Goal: Task Accomplishment & Management: Manage account settings

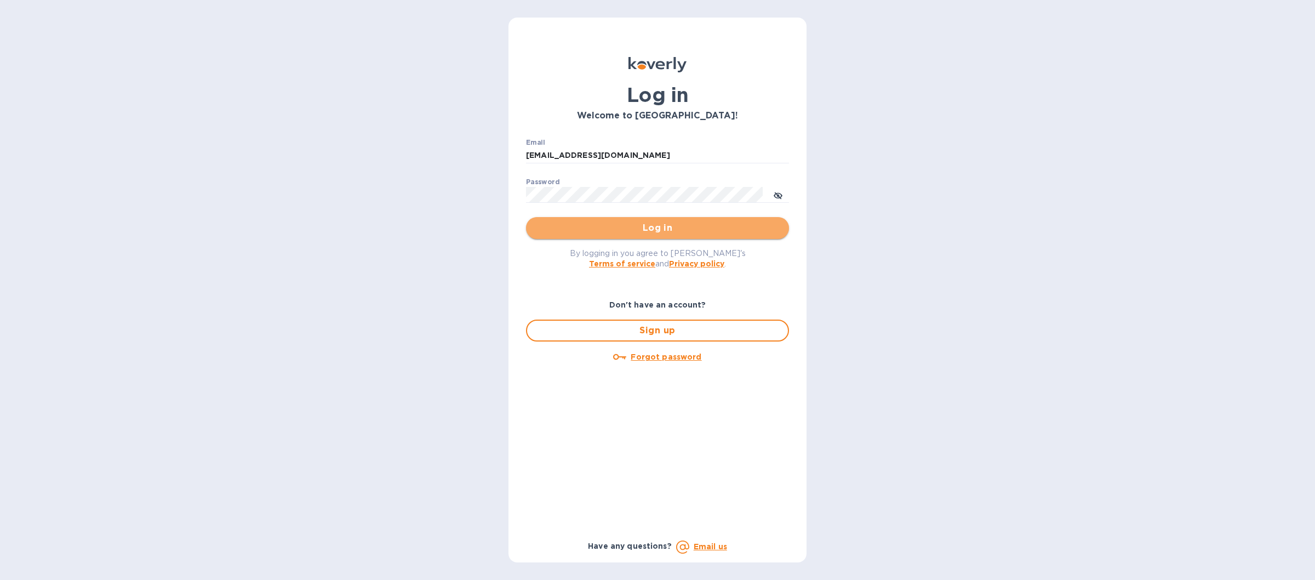
click at [596, 230] on span "Log in" at bounding box center [657, 227] width 245 height 13
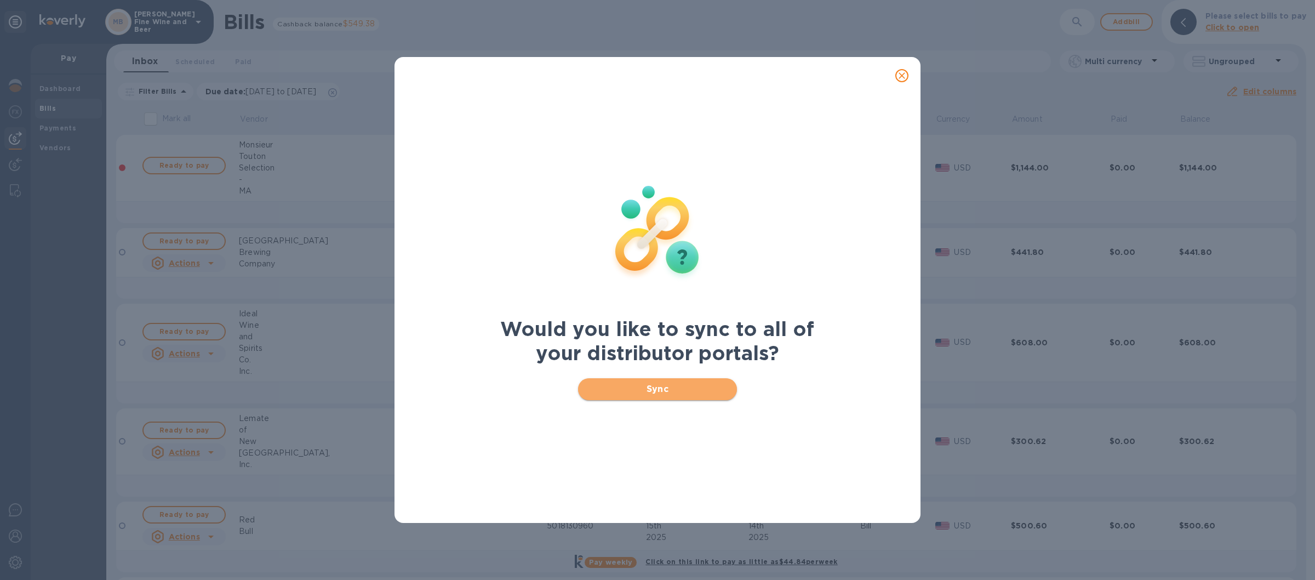
click at [616, 386] on span "Sync" at bounding box center [658, 388] width 142 height 13
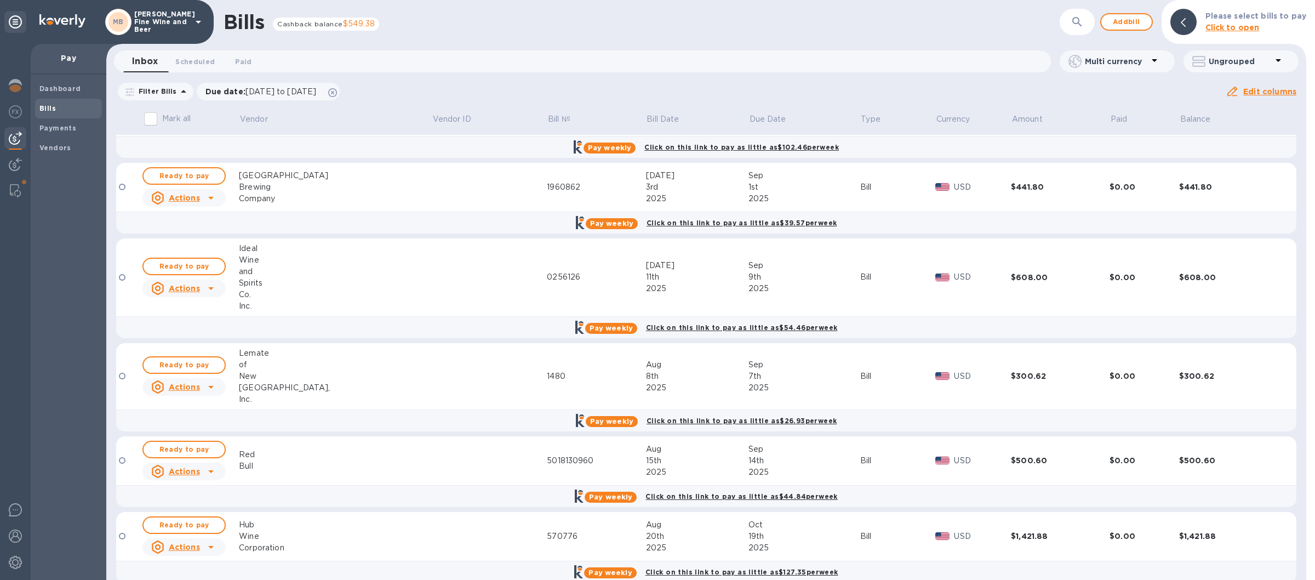
scroll to position [84, 0]
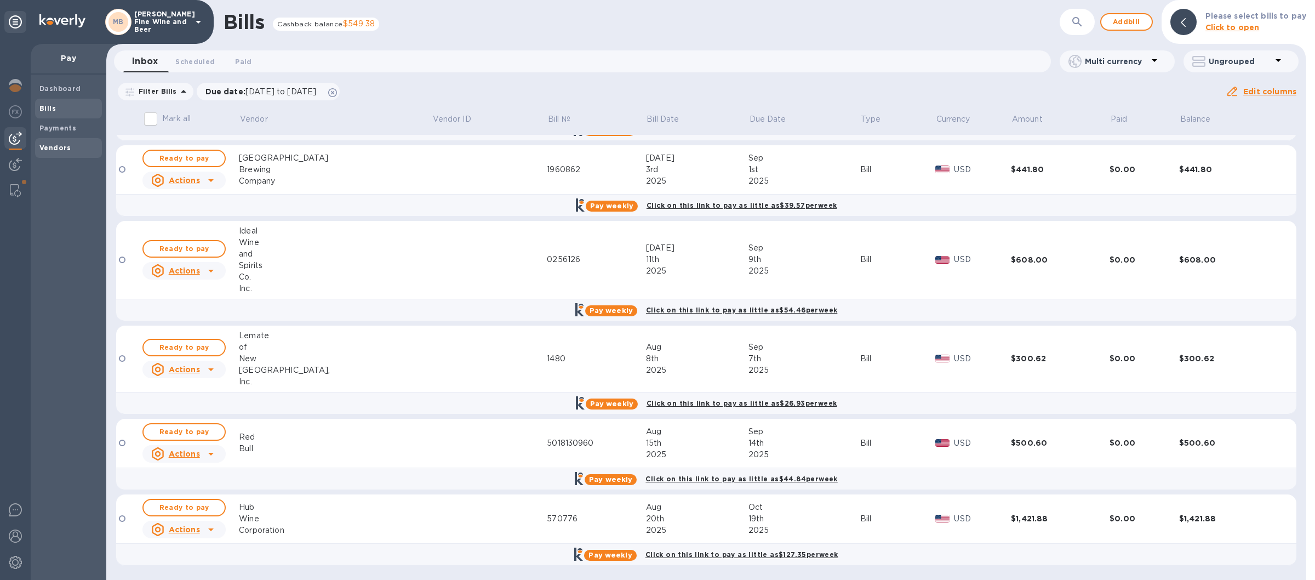
click at [46, 146] on b "Vendors" at bounding box center [55, 148] width 32 height 8
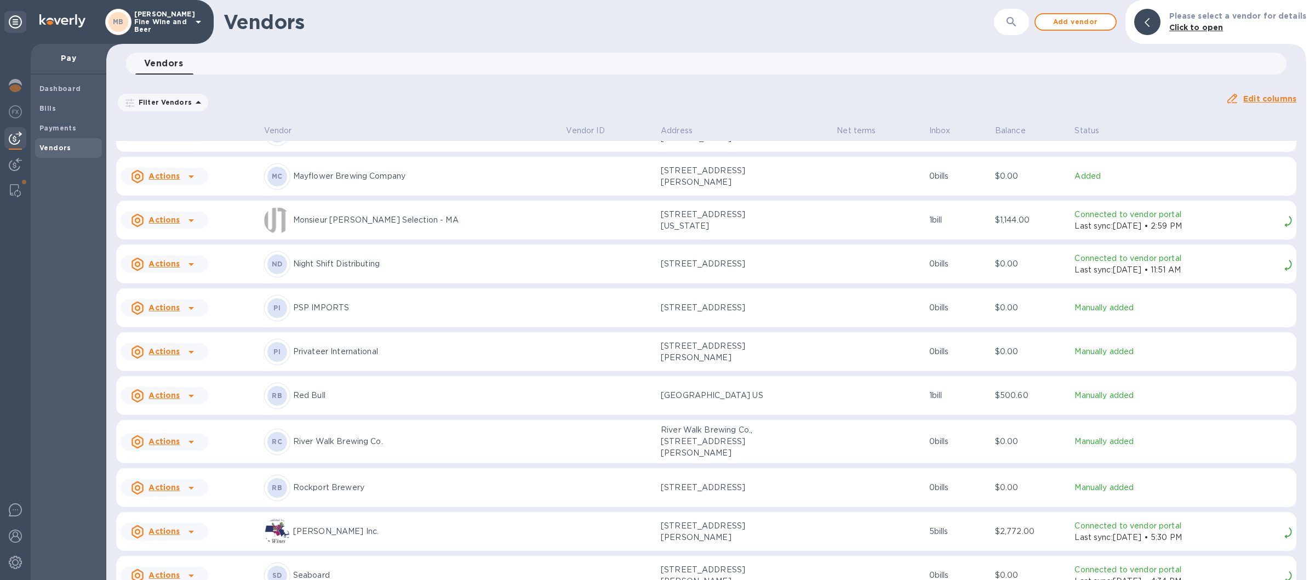
scroll to position [1597, 0]
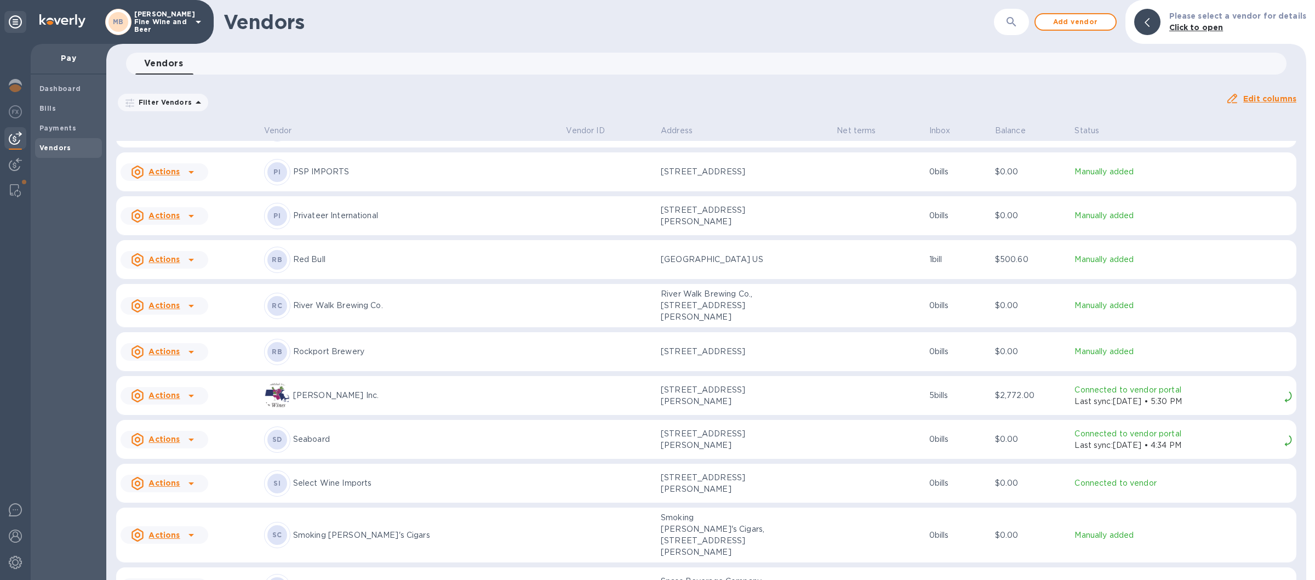
click at [357, 350] on p "Rockport Brewery" at bounding box center [425, 352] width 265 height 12
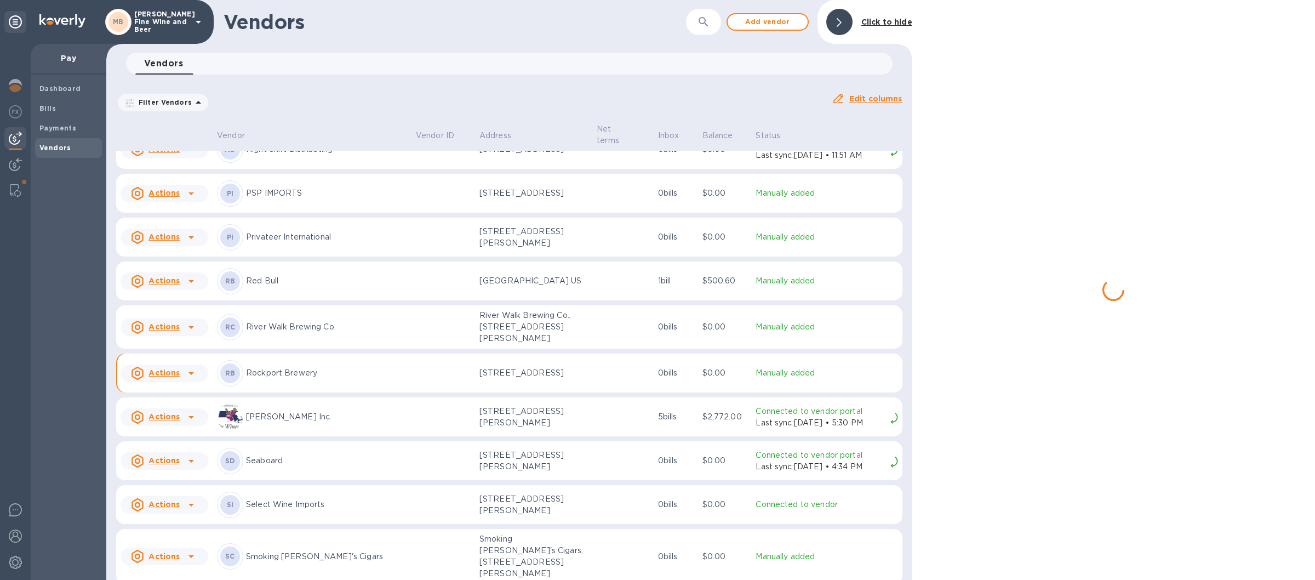
scroll to position [1622, 0]
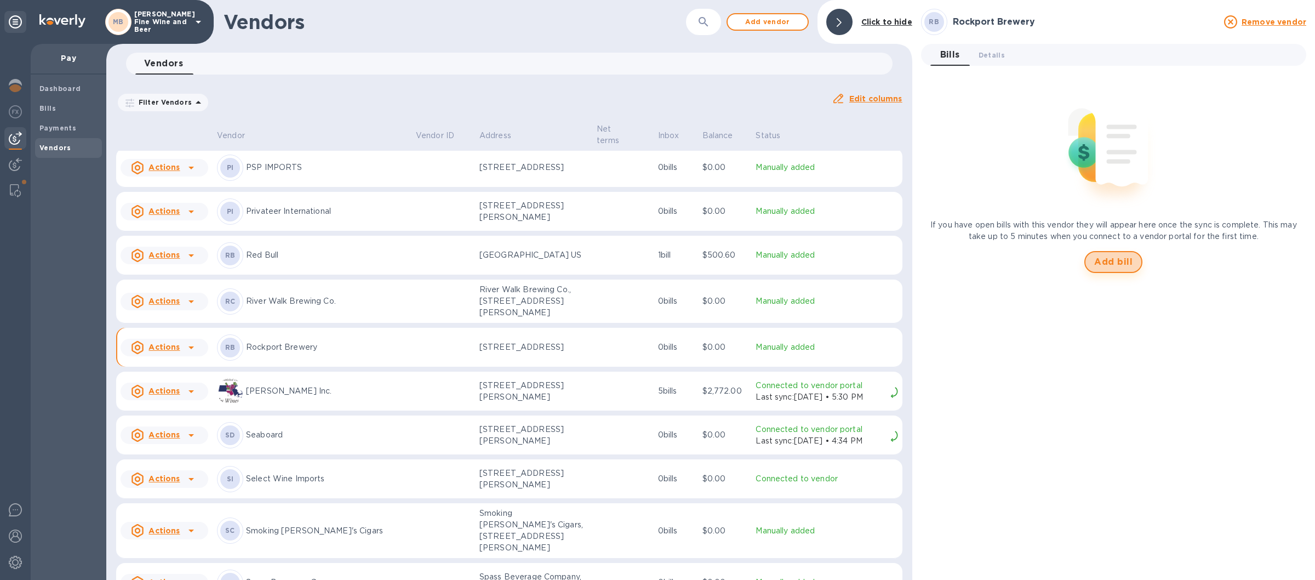
click at [1117, 257] on span "Add bill" at bounding box center [1113, 261] width 38 height 13
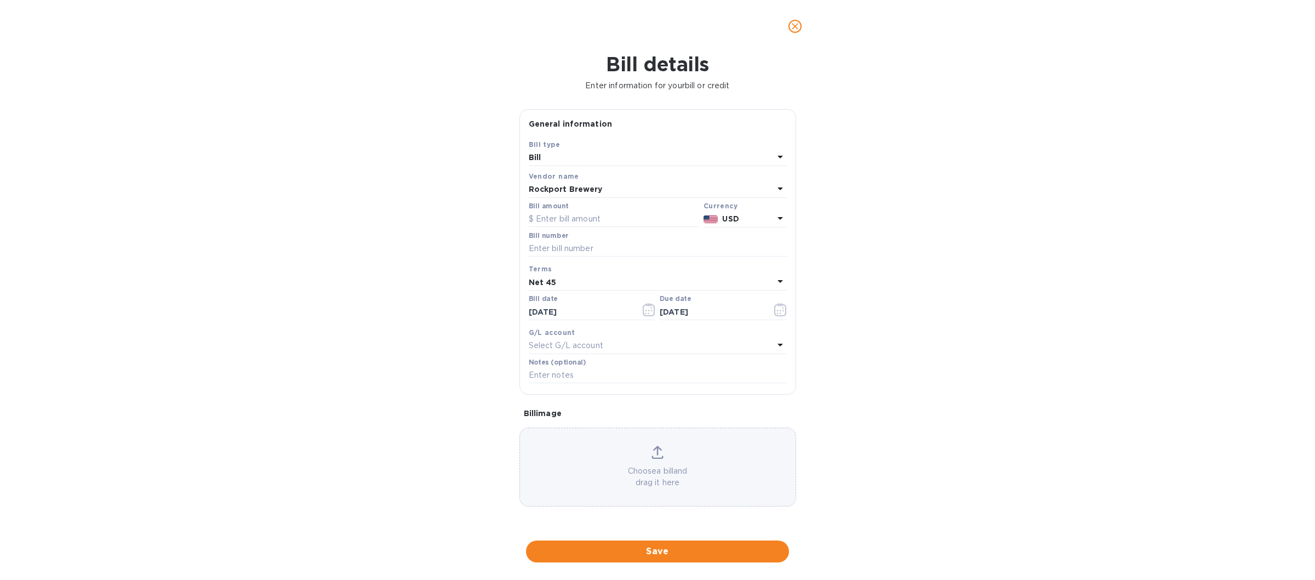
type input "[DATE]"
click at [582, 218] on input "text" at bounding box center [614, 219] width 170 height 16
type input "95.40"
drag, startPoint x: 545, startPoint y: 251, endPoint x: 680, endPoint y: 222, distance: 138.0
click at [560, 249] on input "text" at bounding box center [658, 248] width 258 height 16
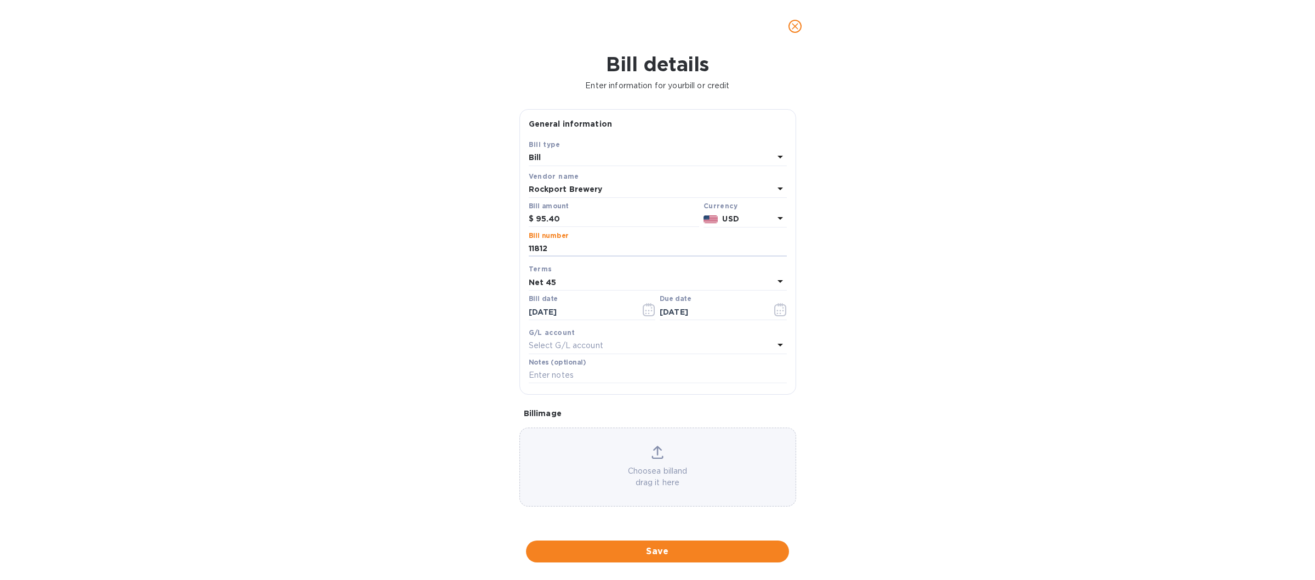
type input "11812"
click at [779, 282] on icon at bounding box center [779, 281] width 5 height 3
click at [570, 343] on p "Net 30" at bounding box center [653, 345] width 232 height 12
type input "[DATE]"
click at [652, 313] on icon "button" at bounding box center [649, 309] width 13 height 13
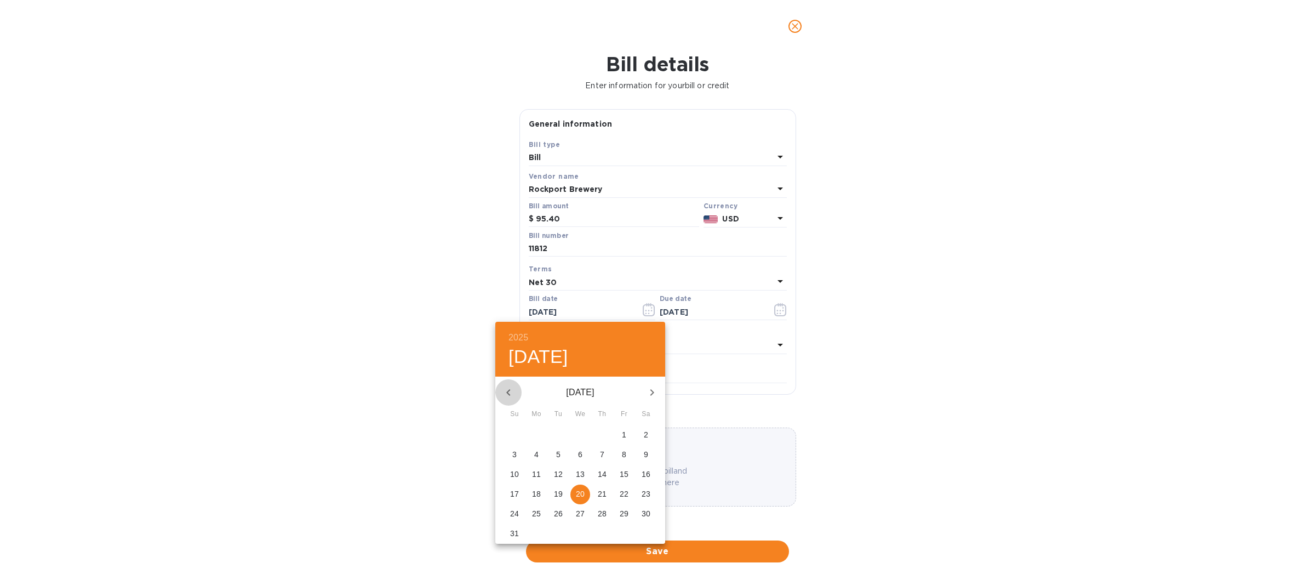
click at [511, 389] on icon "button" at bounding box center [508, 392] width 13 height 13
click at [598, 512] on p "31" at bounding box center [602, 513] width 9 height 11
type input "[DATE]"
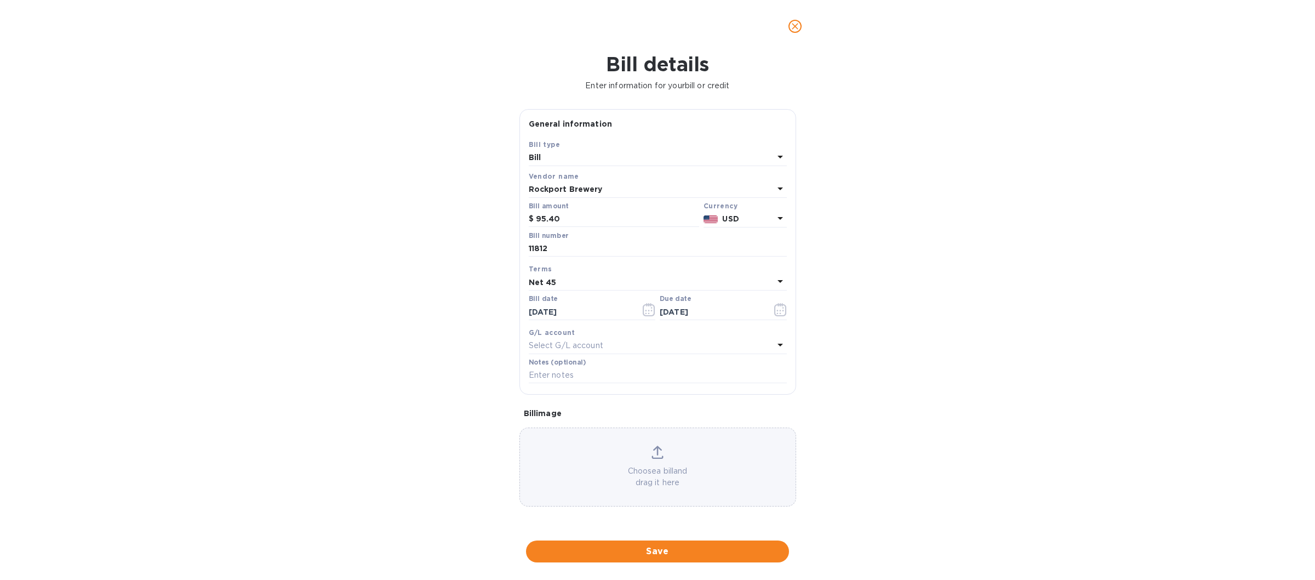
click at [771, 285] on div "Net 45" at bounding box center [651, 281] width 245 height 15
click at [570, 348] on p "Net 30" at bounding box center [653, 345] width 232 height 12
type input "[DATE]"
click at [644, 547] on span "Save" at bounding box center [657, 550] width 245 height 13
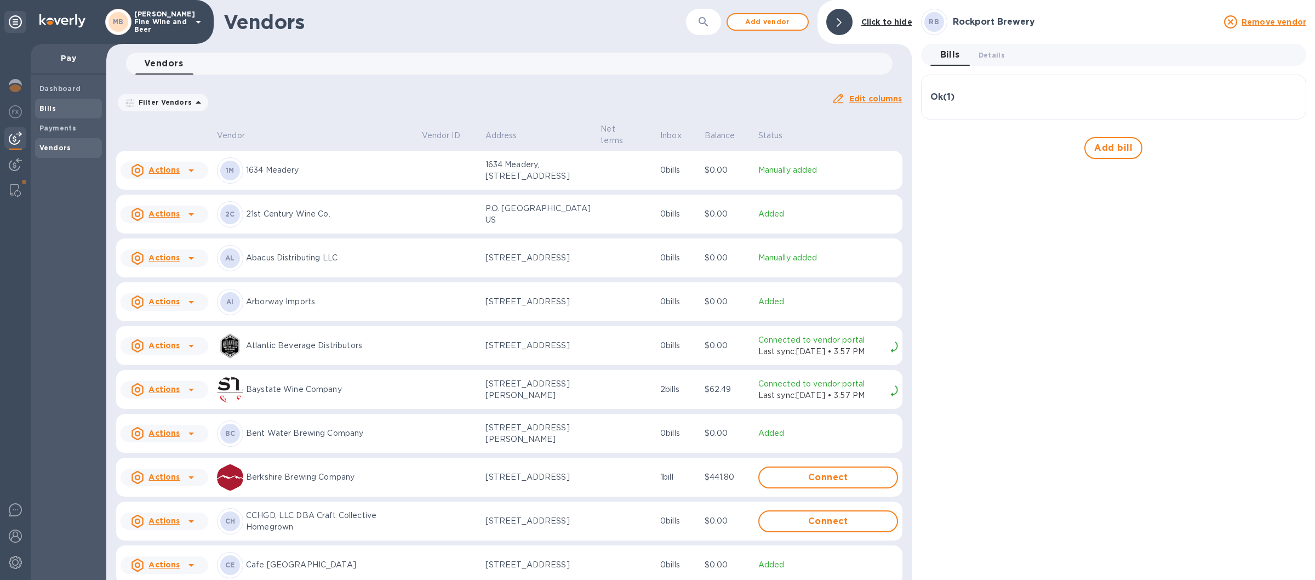
click at [57, 106] on span "Bills" at bounding box center [68, 108] width 58 height 11
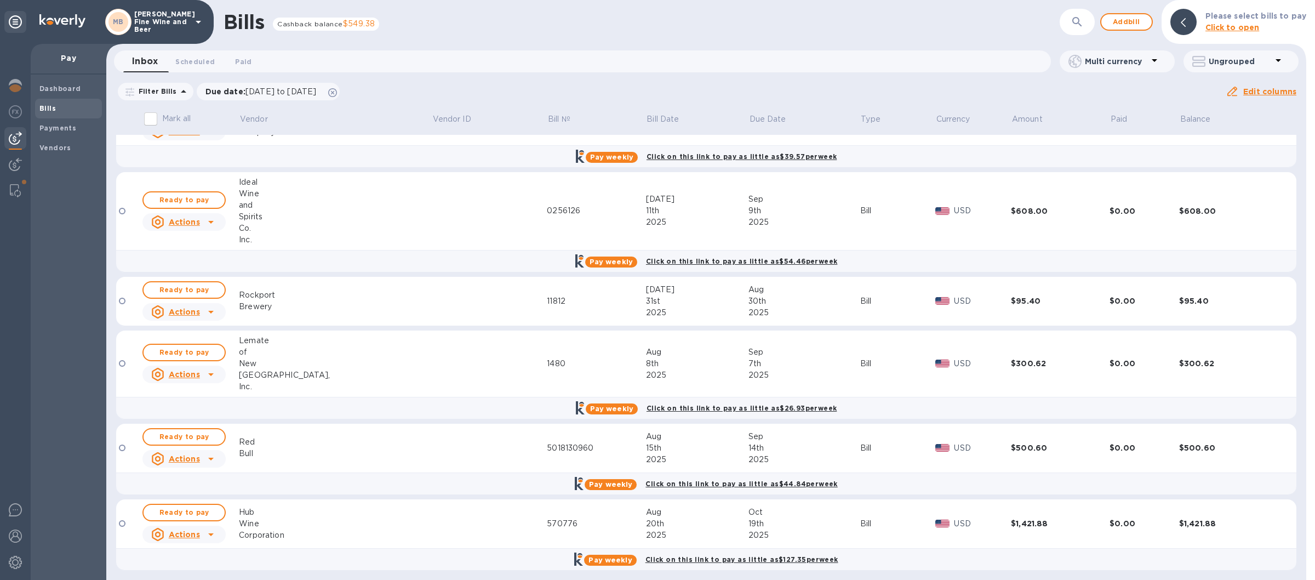
scroll to position [137, 0]
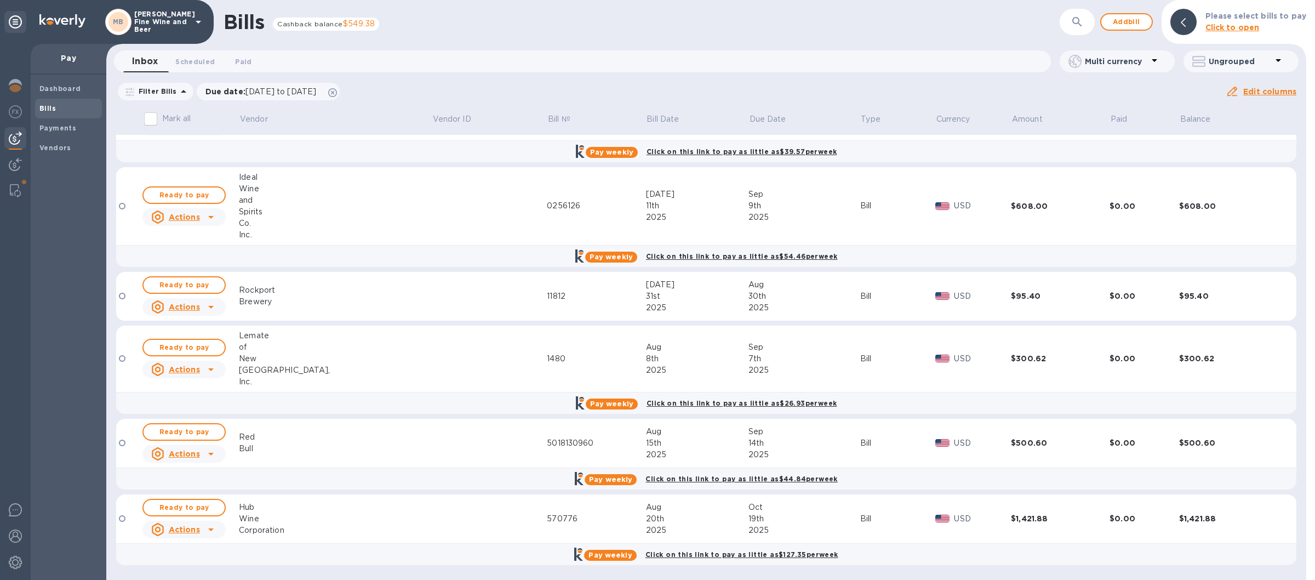
click at [195, 21] on icon at bounding box center [198, 21] width 13 height 13
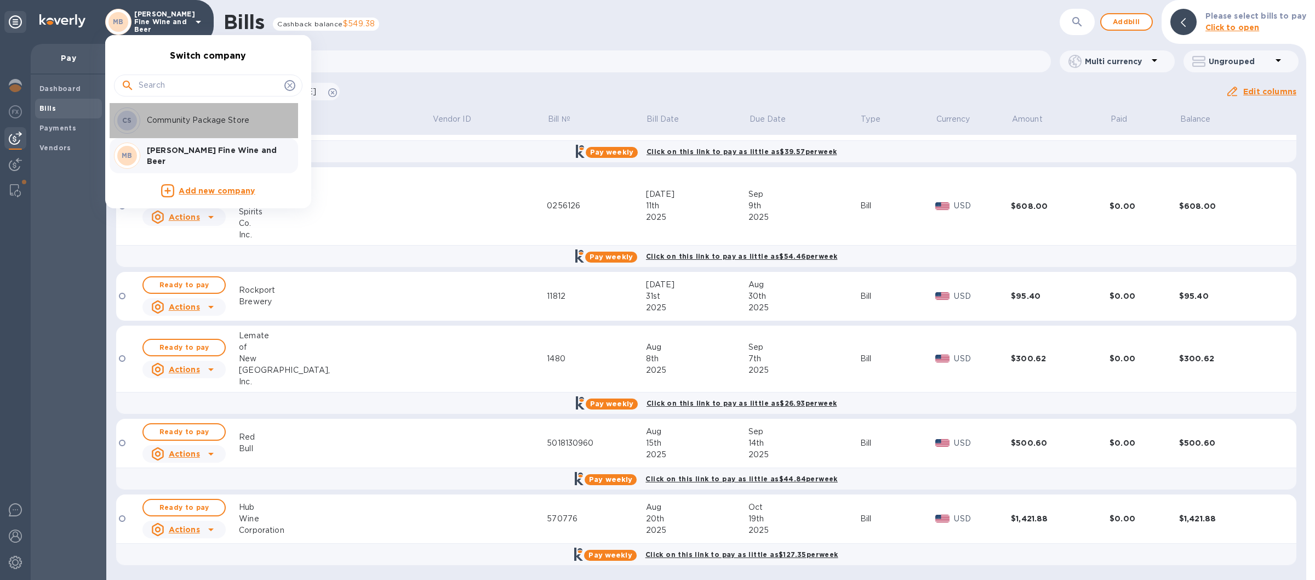
click at [187, 118] on p "Community Package Store" at bounding box center [216, 120] width 138 height 12
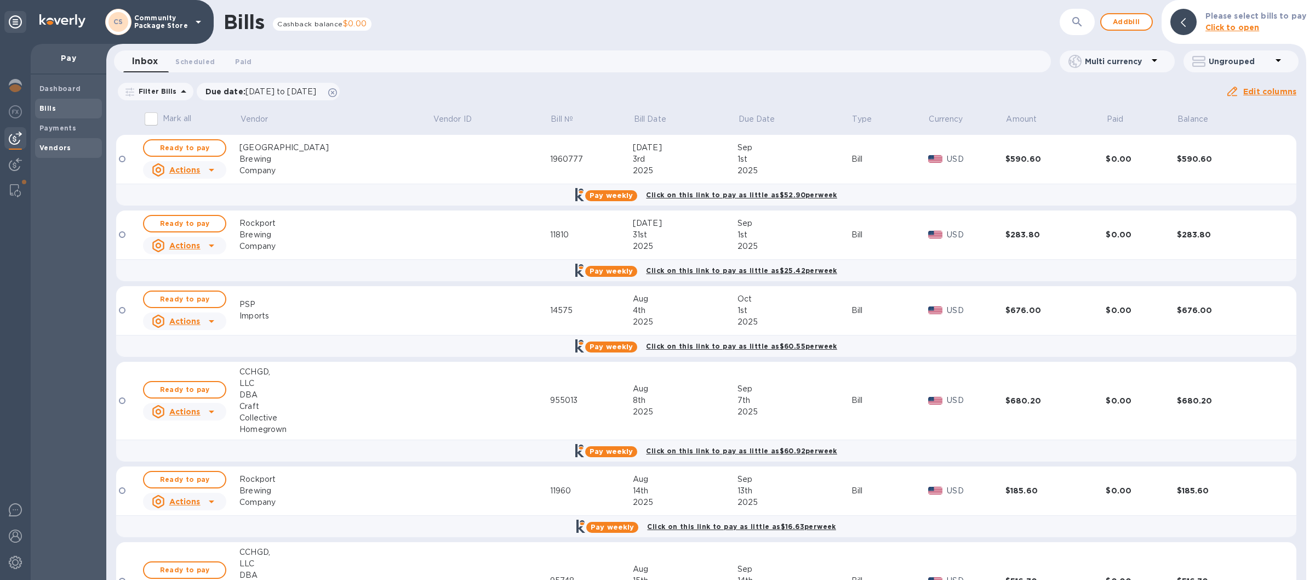
click at [72, 144] on span "Vendors" at bounding box center [68, 147] width 58 height 11
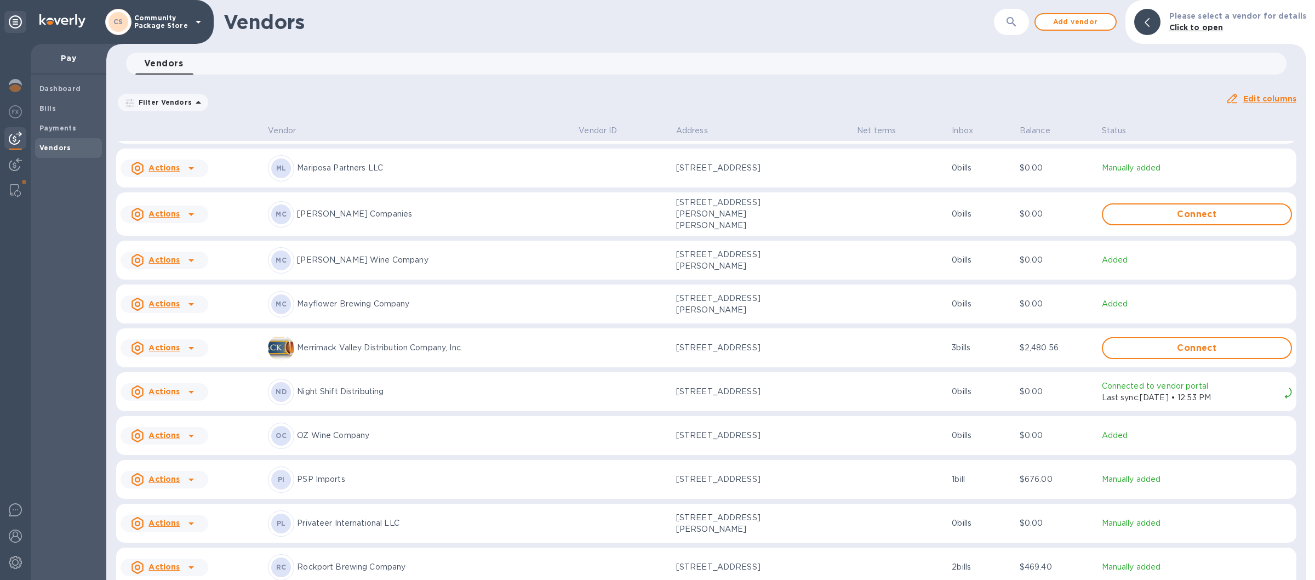
scroll to position [1304, 0]
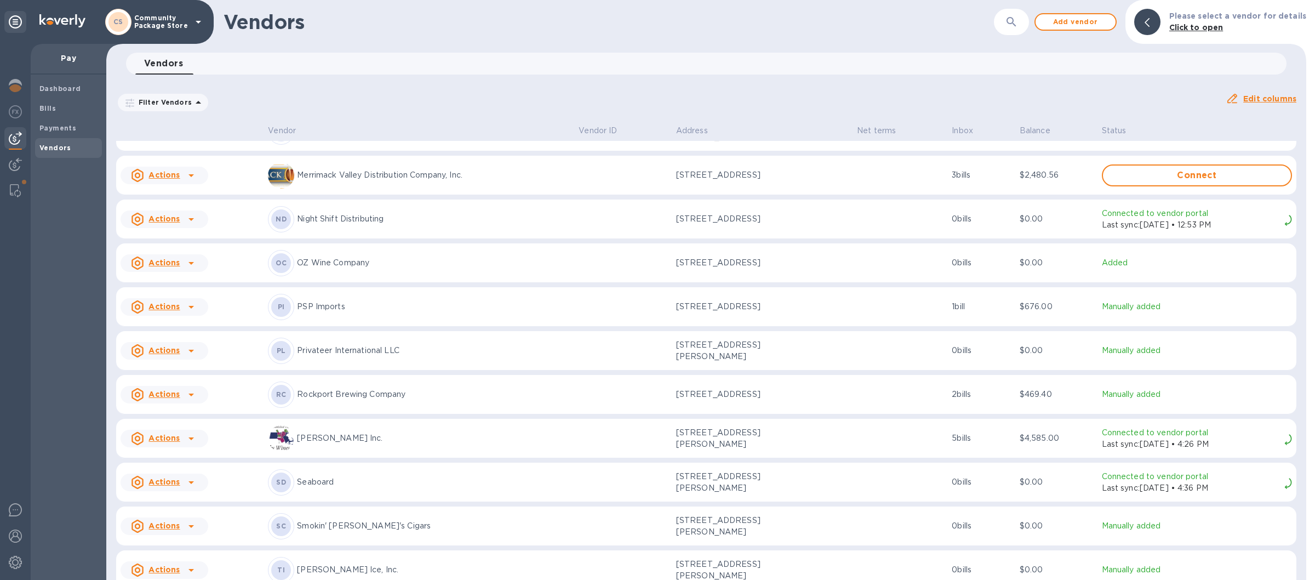
drag, startPoint x: 306, startPoint y: 352, endPoint x: 306, endPoint y: 361, distance: 9.3
click at [306, 354] on p "Privateer International LLC" at bounding box center [433, 351] width 273 height 12
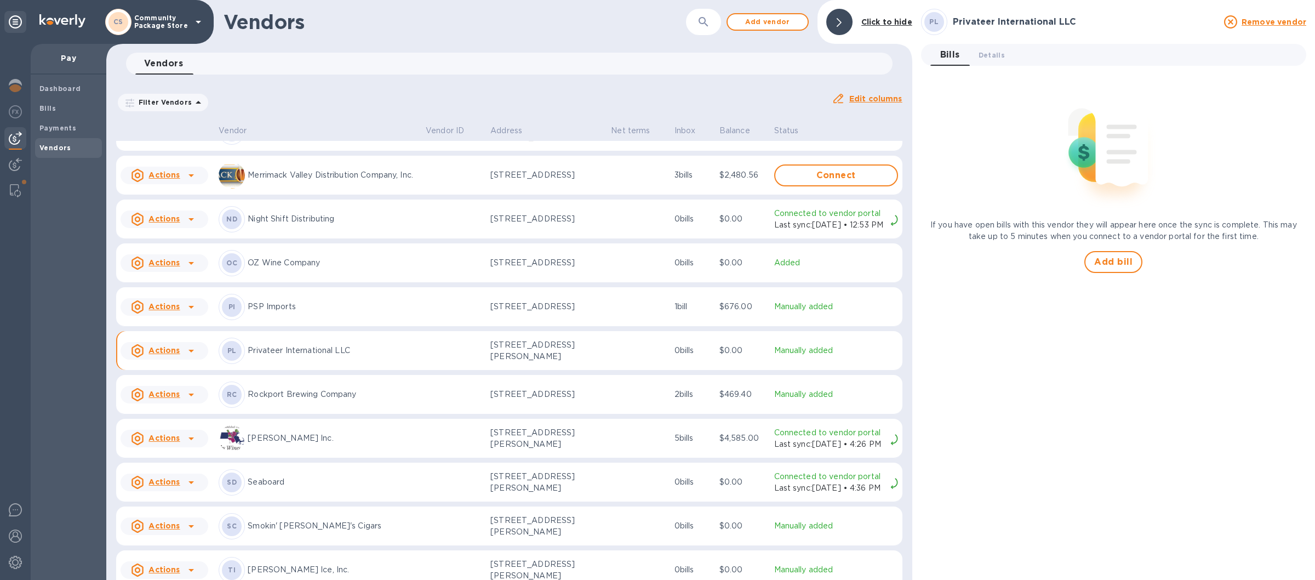
scroll to position [1323, 0]
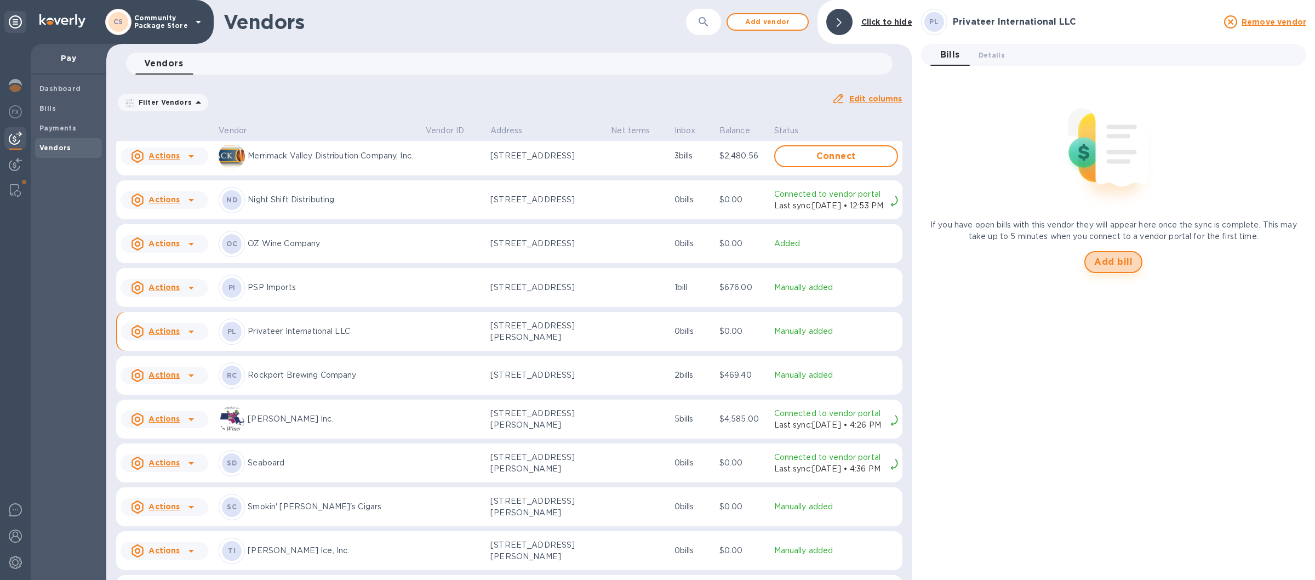
click at [1115, 266] on span "Add bill" at bounding box center [1113, 261] width 38 height 13
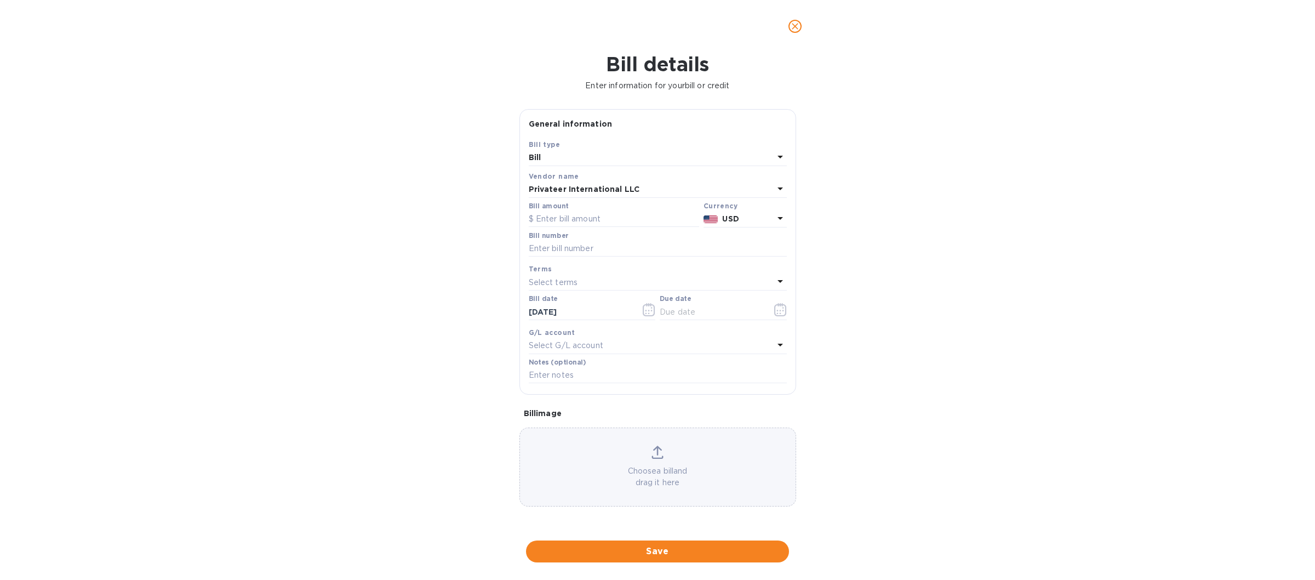
click at [542, 165] on div "Bill" at bounding box center [651, 157] width 245 height 15
click at [829, 181] on div "Bill details Enter information for your bill or credit General information Save…" at bounding box center [657, 316] width 1315 height 527
click at [552, 220] on input "text" at bounding box center [614, 219] width 170 height 16
type input "1,086.64"
click at [549, 251] on input "text" at bounding box center [658, 248] width 258 height 16
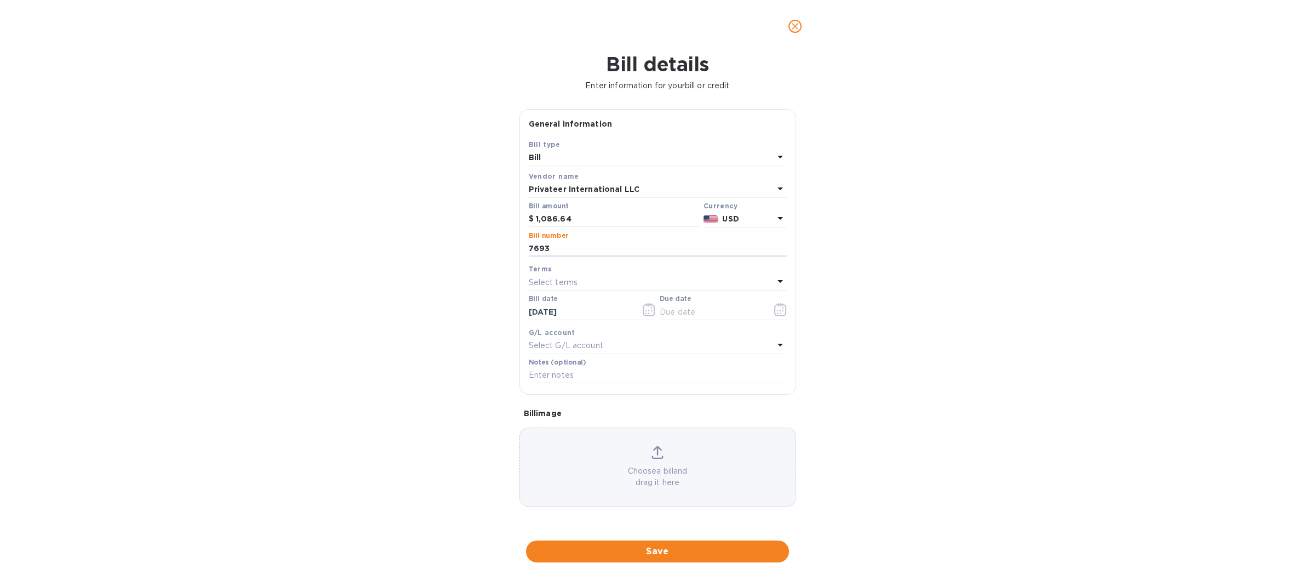
type input "7693"
click at [777, 279] on icon at bounding box center [779, 280] width 13 height 13
click at [573, 427] on p "Net 45" at bounding box center [653, 426] width 232 height 12
type input "[DATE]"
click at [652, 552] on span "Save" at bounding box center [657, 550] width 245 height 13
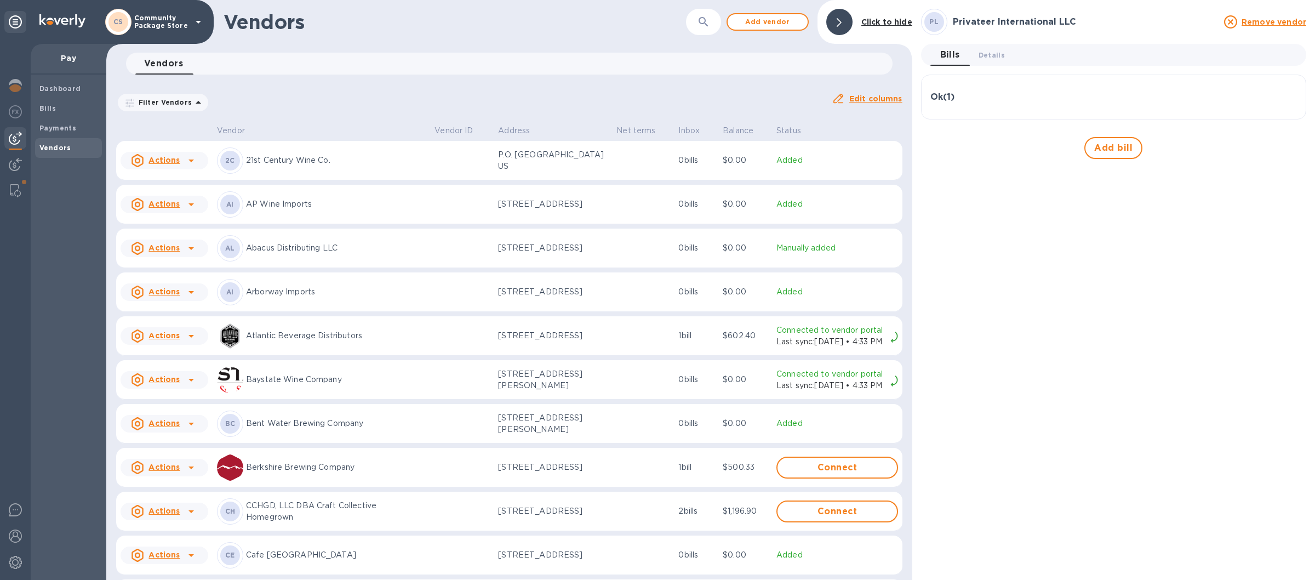
click at [202, 20] on icon at bounding box center [198, 21] width 13 height 13
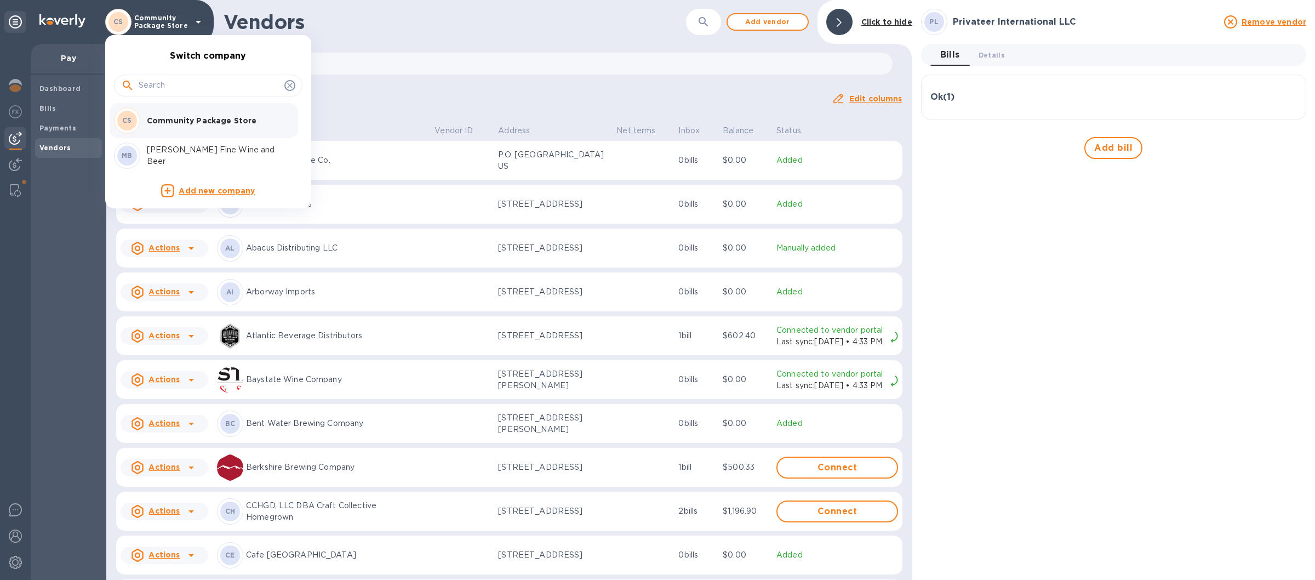
click at [169, 156] on p "[PERSON_NAME] Fine Wine and Beer" at bounding box center [216, 155] width 138 height 23
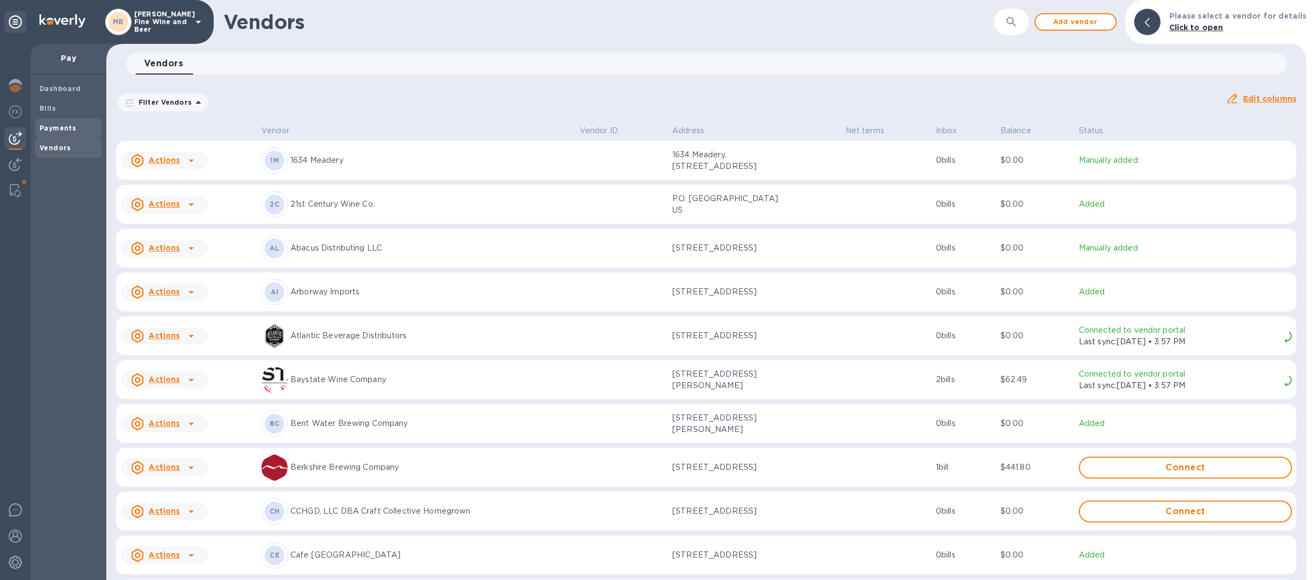
click at [73, 126] on b "Payments" at bounding box center [57, 128] width 37 height 8
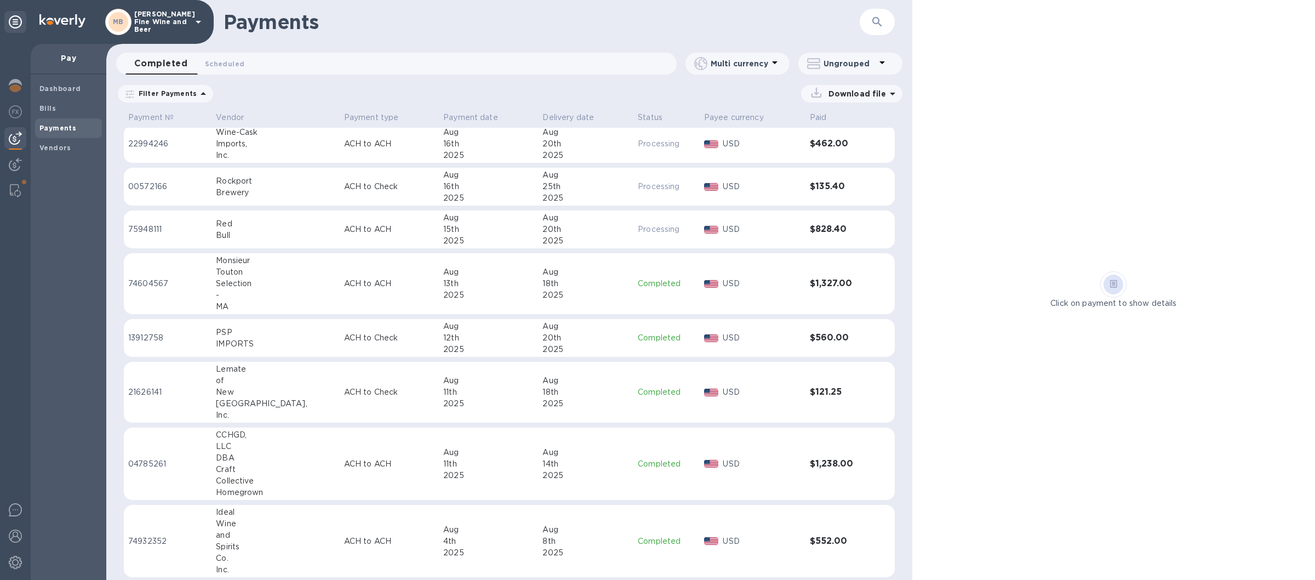
scroll to position [13, 0]
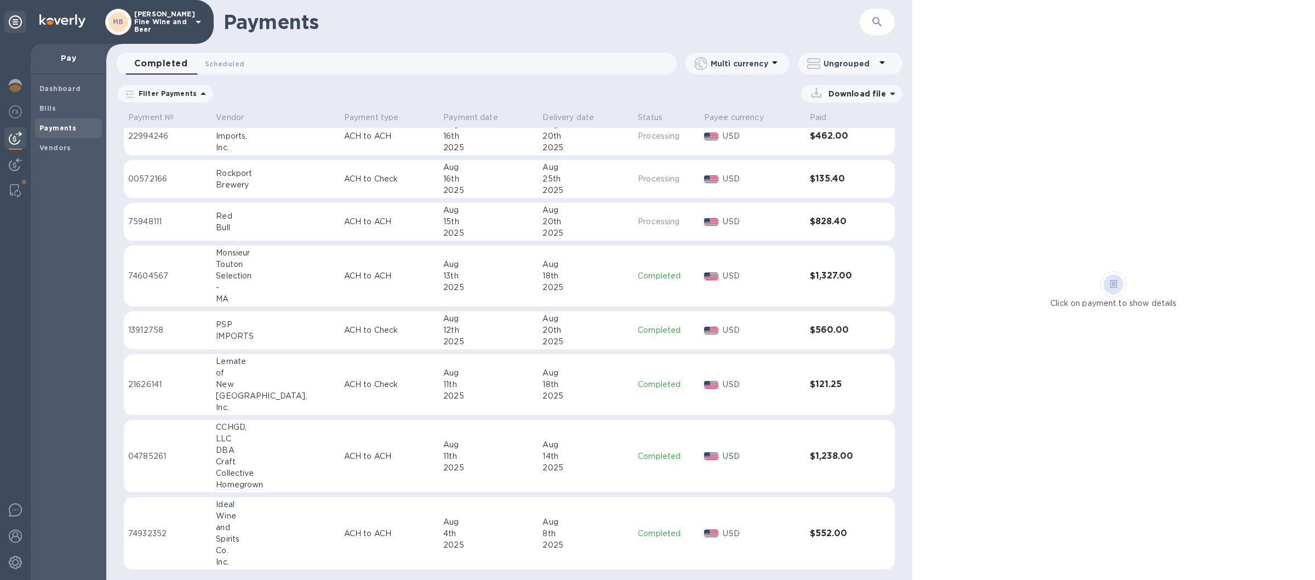
click at [0, 0] on icon at bounding box center [0, 0] width 0 height 0
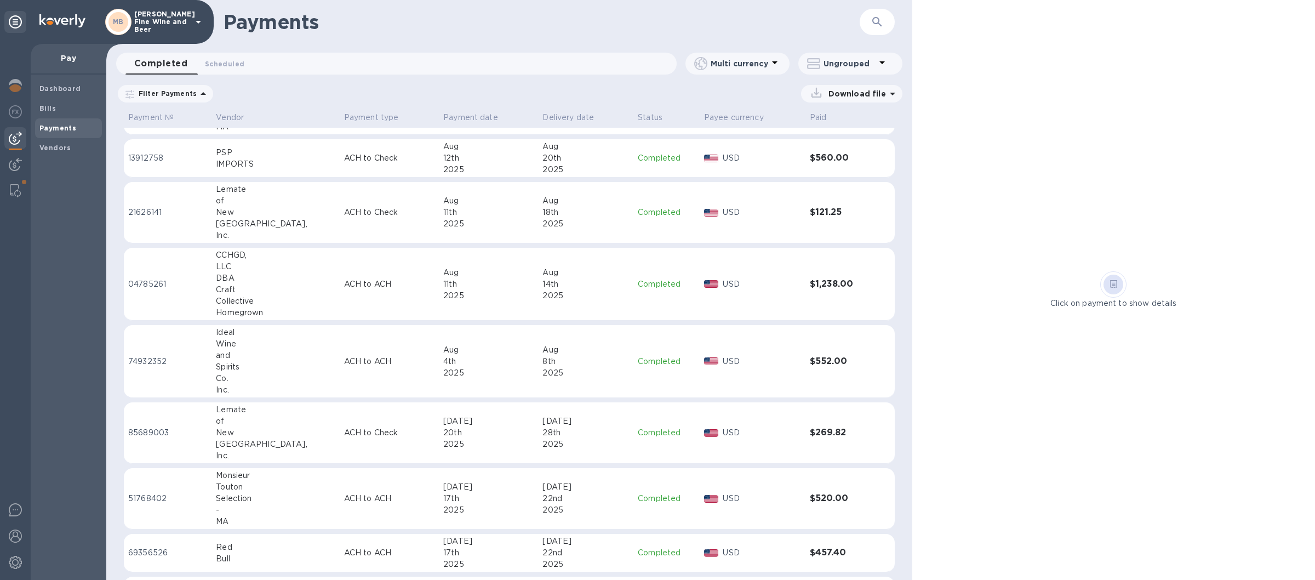
scroll to position [192, 0]
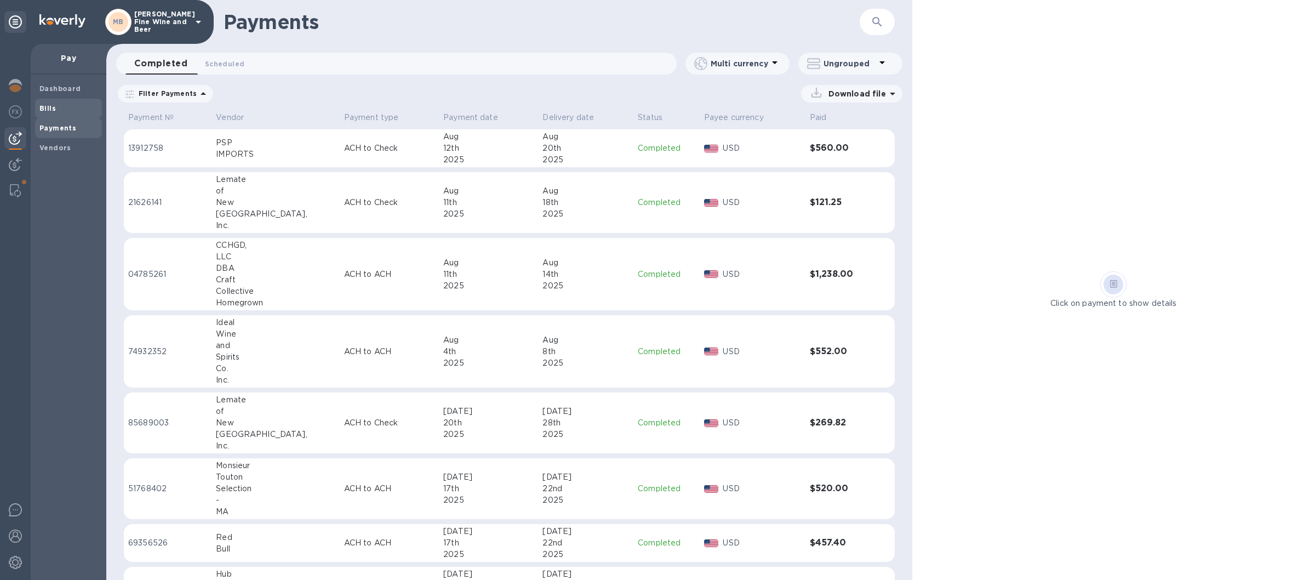
click at [67, 105] on span "Bills" at bounding box center [68, 108] width 58 height 11
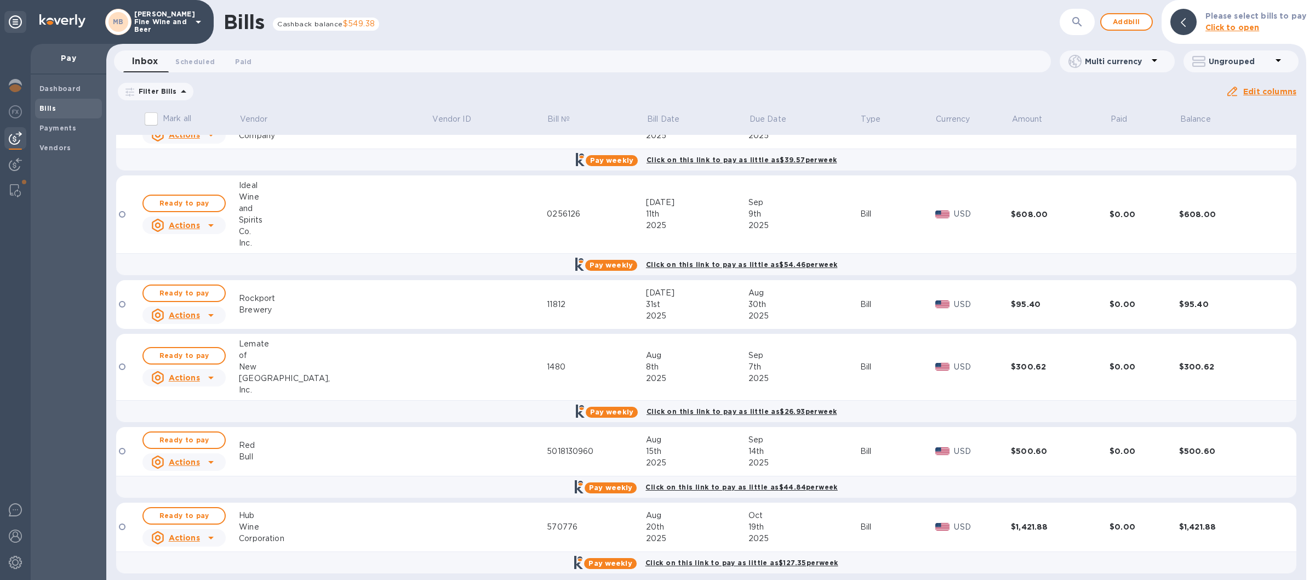
scroll to position [137, 0]
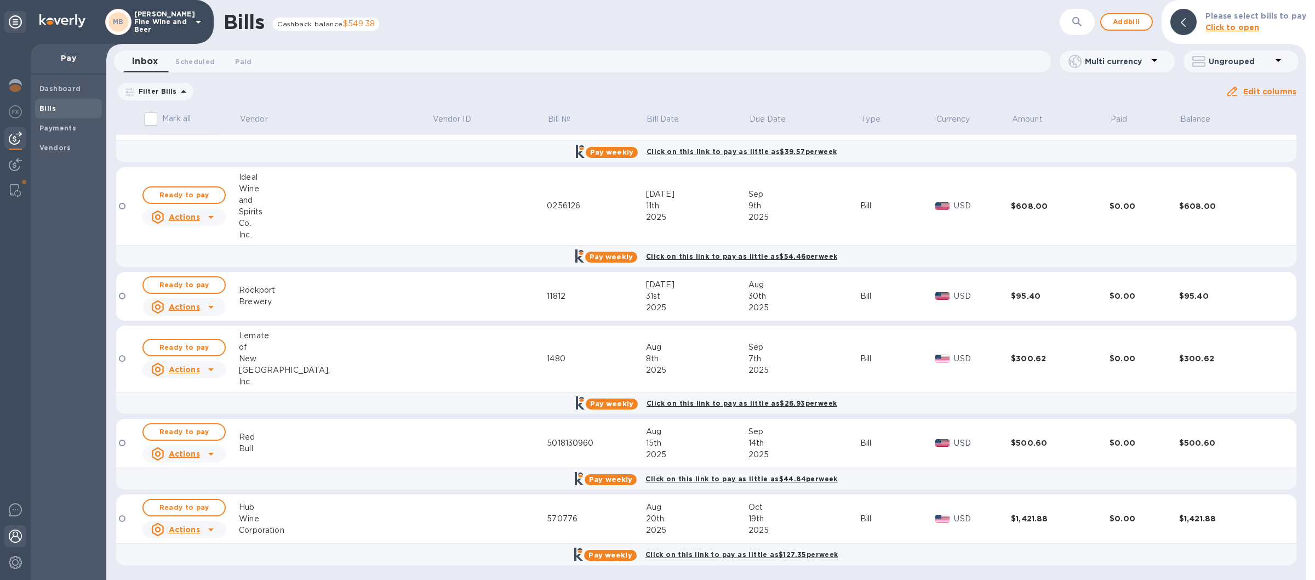
click at [16, 531] on img at bounding box center [15, 535] width 13 height 13
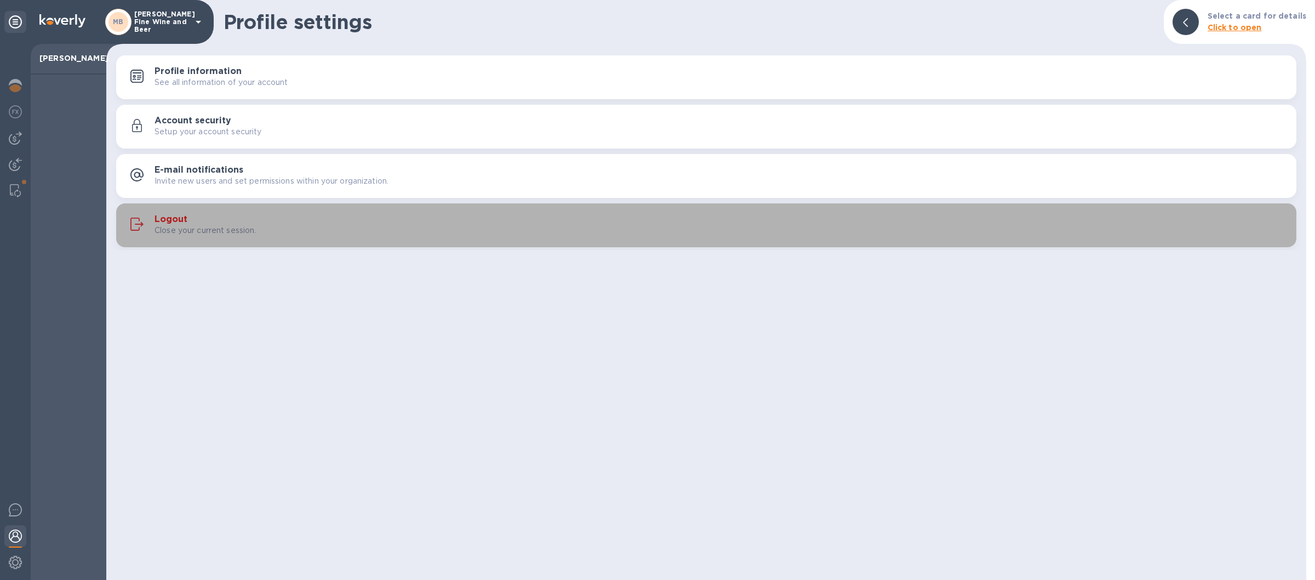
click at [343, 228] on div "Close your current session." at bounding box center [720, 231] width 1133 height 12
